Goal: Information Seeking & Learning: Find specific page/section

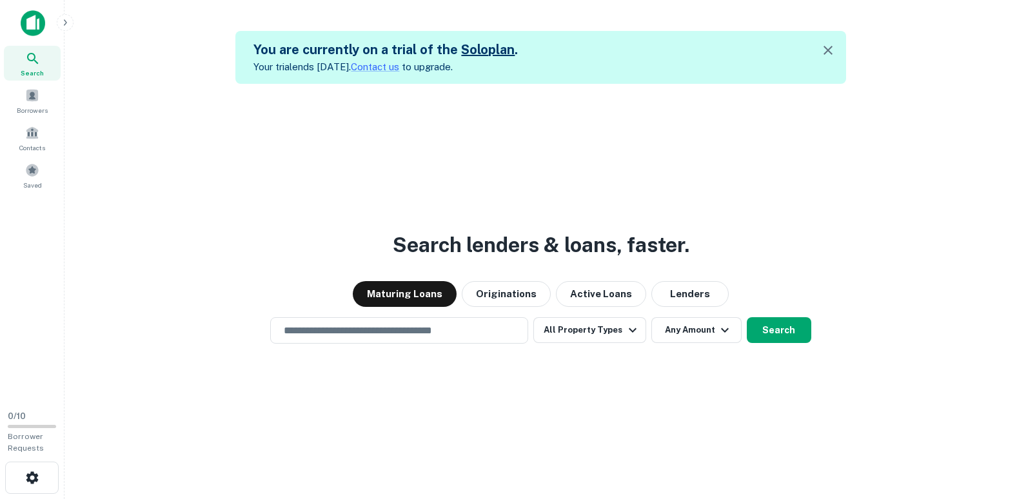
drag, startPoint x: 850, startPoint y: 150, endPoint x: 834, endPoint y: 150, distance: 16.1
click at [850, 150] on div "Search lenders & loans, faster. Maturing Loans Originations Active Loans Lender…" at bounding box center [541, 333] width 932 height 499
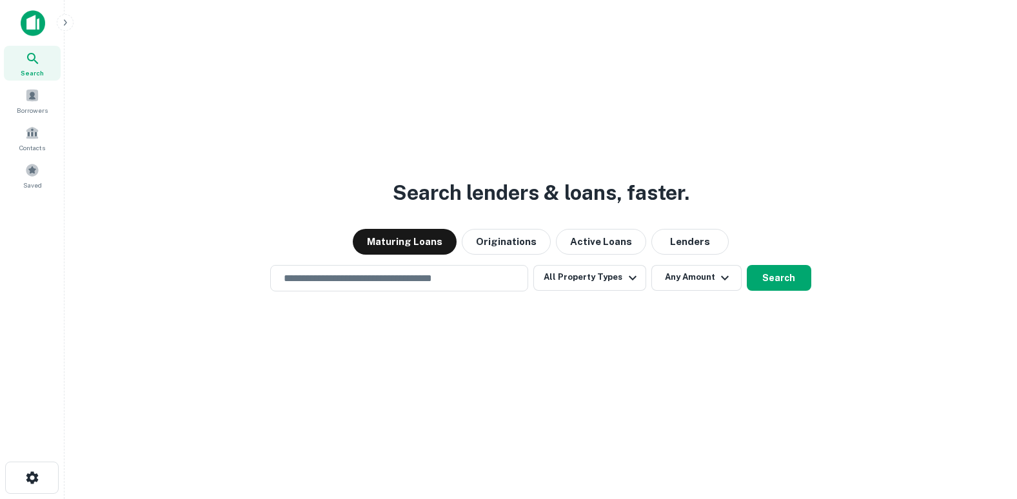
click at [776, 457] on div "Search lenders & loans, faster. Maturing Loans Originations Active Loans Lender…" at bounding box center [541, 280] width 932 height 499
click at [620, 265] on button "All Property Types" at bounding box center [589, 278] width 112 height 26
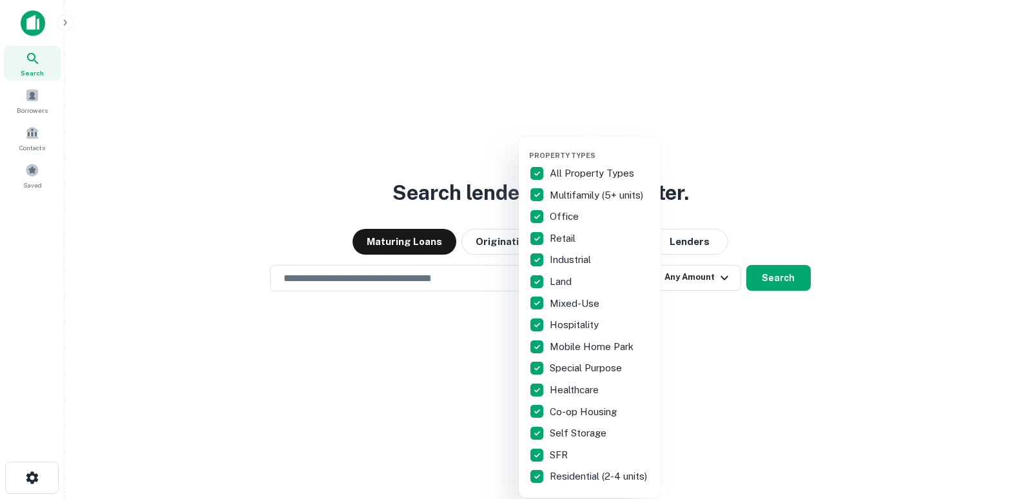
click at [796, 353] on div at bounding box center [513, 249] width 1026 height 499
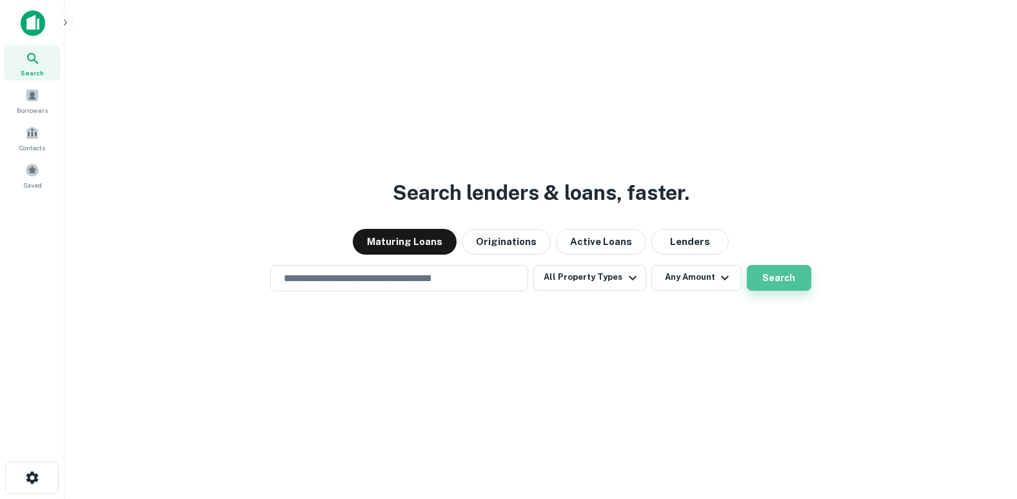
click at [770, 267] on button "Search" at bounding box center [778, 278] width 64 height 26
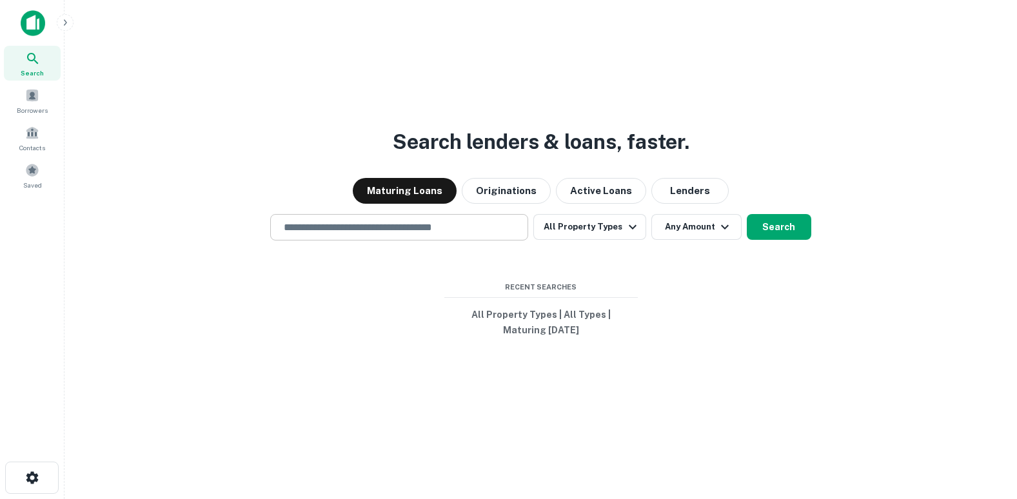
click at [371, 228] on input "text" at bounding box center [399, 227] width 246 height 15
type input "**********"
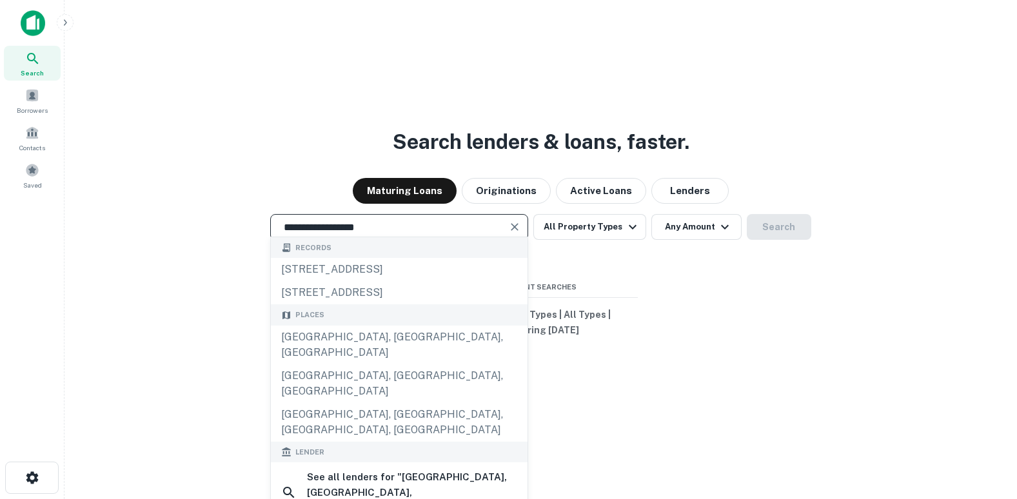
drag, startPoint x: 460, startPoint y: 424, endPoint x: 469, endPoint y: 423, distance: 9.0
click at [460, 469] on h6 "See all lenders for " [GEOGRAPHIC_DATA], [GEOGRAPHIC_DATA], [GEOGRAPHIC_DATA] "" at bounding box center [412, 492] width 210 height 46
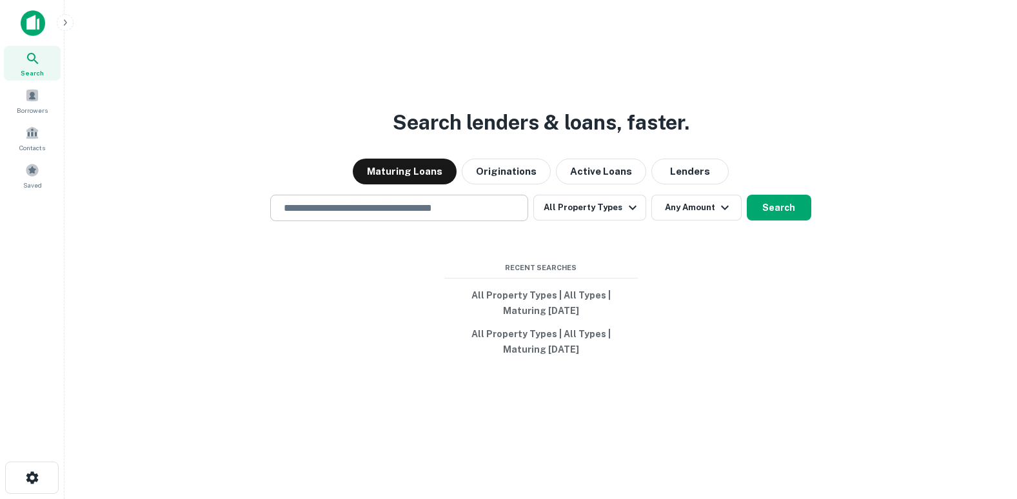
click at [422, 221] on div "​" at bounding box center [399, 208] width 258 height 26
drag, startPoint x: 449, startPoint y: 215, endPoint x: 434, endPoint y: 230, distance: 21.4
click at [449, 215] on div "​" at bounding box center [399, 208] width 258 height 26
click at [390, 215] on input "text" at bounding box center [399, 207] width 246 height 15
click at [596, 220] on button "All Property Types" at bounding box center [589, 208] width 112 height 26
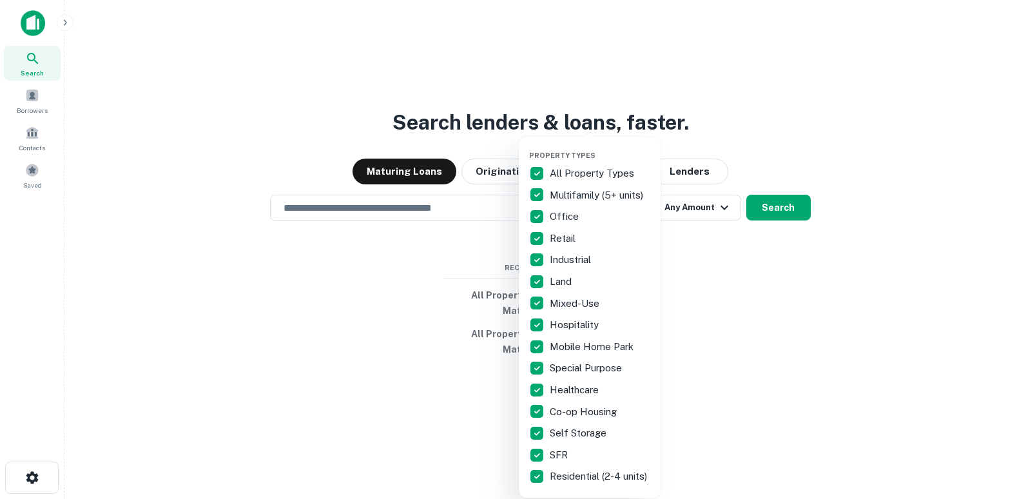
click at [576, 168] on p "All Property Types" at bounding box center [593, 173] width 87 height 15
click at [416, 224] on div at bounding box center [513, 249] width 1026 height 499
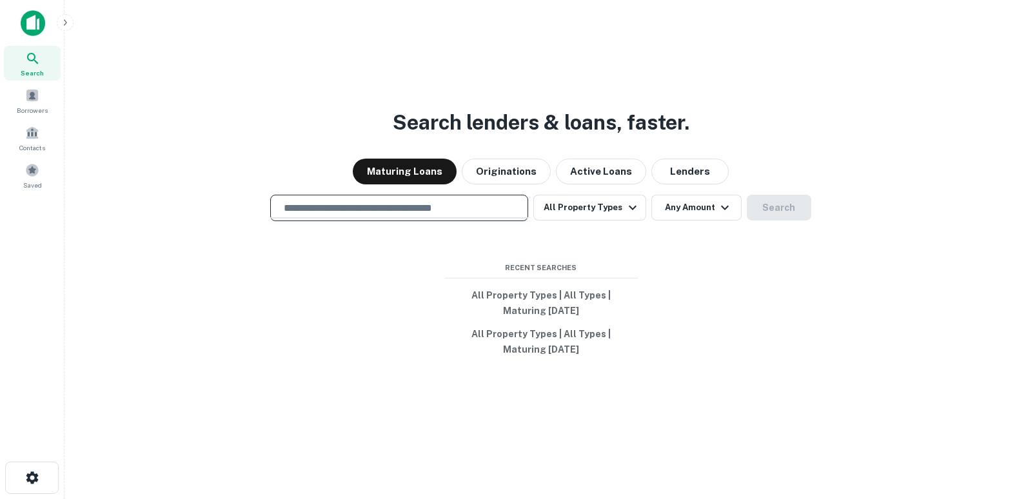
click at [414, 215] on input "text" at bounding box center [399, 207] width 246 height 15
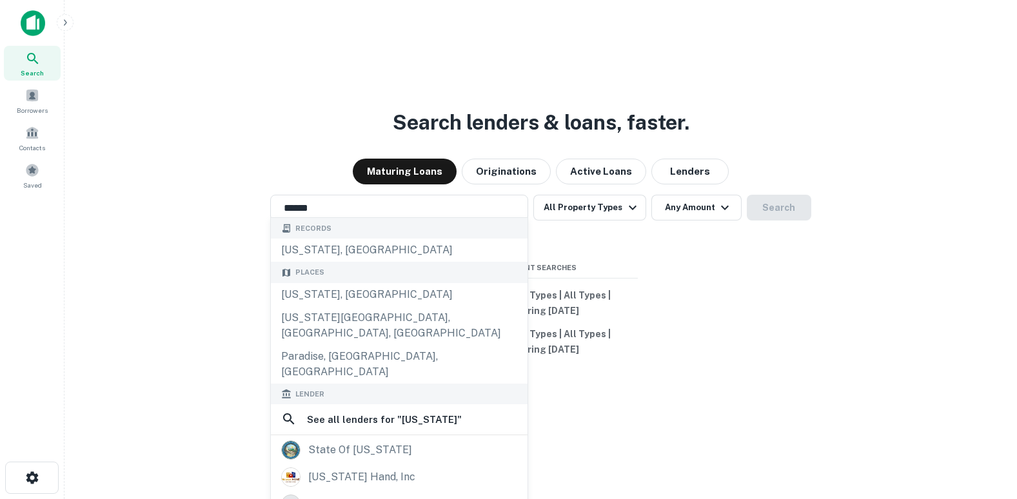
type input "**********"
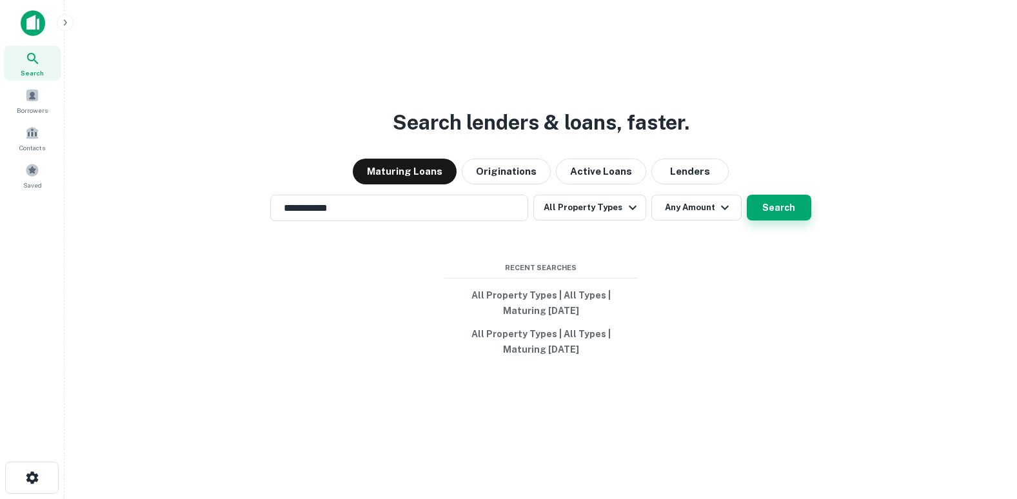
click at [789, 220] on button "Search" at bounding box center [778, 208] width 64 height 26
